Goal: Transaction & Acquisition: Book appointment/travel/reservation

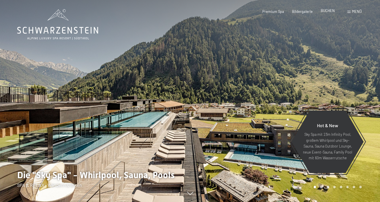
click at [325, 12] on span "BUCHEN" at bounding box center [328, 10] width 14 height 5
click at [329, 12] on span "BUCHEN" at bounding box center [328, 10] width 14 height 5
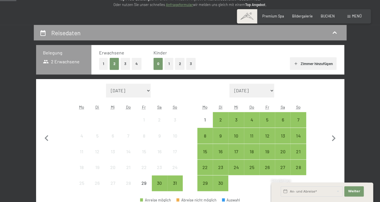
scroll to position [84, 0]
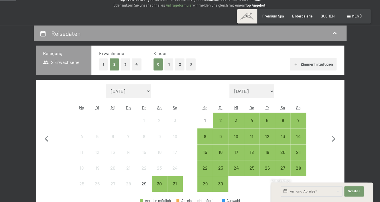
click at [180, 65] on button "2" at bounding box center [179, 64] width 9 height 12
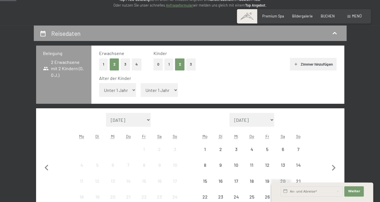
click at [99, 83] on select "Unter 1 Jahr 1 Jahr 2 Jahre 3 Jahre 4 Jahre 5 Jahre 6 Jahre 7 Jahre 8 Jahre 9 J…" at bounding box center [117, 90] width 37 height 14
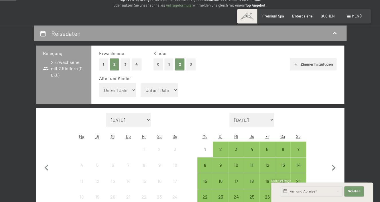
select select "3"
click option "3 Jahre" at bounding box center [0, 0] width 0 height 0
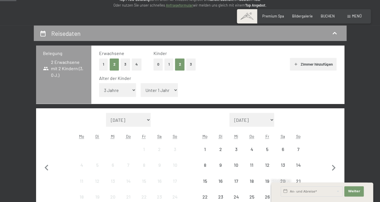
click at [141, 83] on select "Unter 1 Jahr 1 Jahr 2 Jahre 3 Jahre 4 Jahre 5 Jahre 6 Jahre 7 Jahre 8 Jahre 9 J…" at bounding box center [159, 90] width 37 height 14
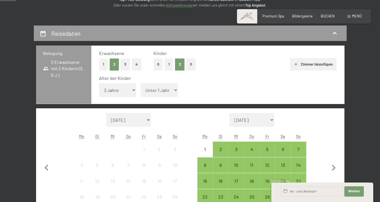
select select "5"
click option "5 Jahre" at bounding box center [0, 0] width 0 height 0
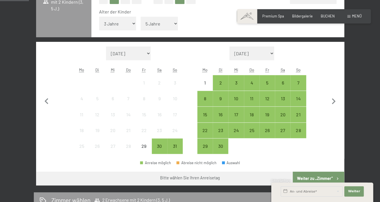
scroll to position [151, 0]
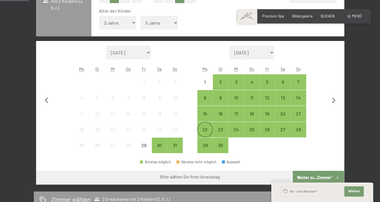
click at [204, 131] on div "22" at bounding box center [205, 134] width 14 height 14
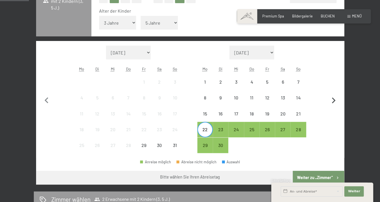
click at [336, 99] on icon "button" at bounding box center [333, 100] width 12 height 12
select select "2025-09-01"
select select "2025-10-01"
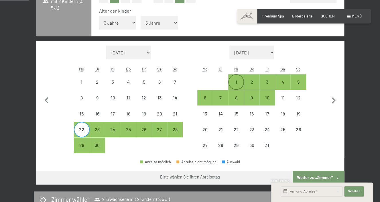
click at [241, 82] on div "1" at bounding box center [236, 87] width 14 height 14
select select "2025-09-01"
select select "2025-10-01"
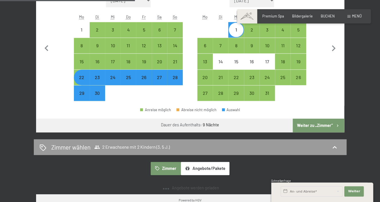
click at [310, 126] on button "Weiter zu „Zimmer“" at bounding box center [318, 126] width 51 height 14
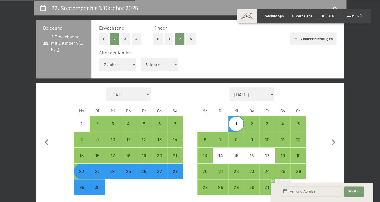
select select "2025-09-01"
select select "2025-10-01"
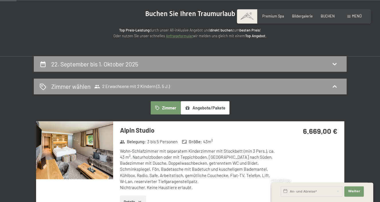
scroll to position [52, 0]
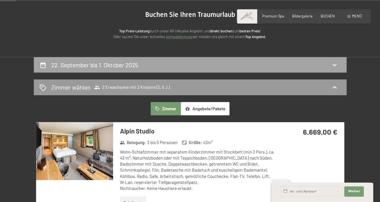
click at [271, 63] on div "22. September bis 1. Oktober 2025" at bounding box center [190, 65] width 301 height 8
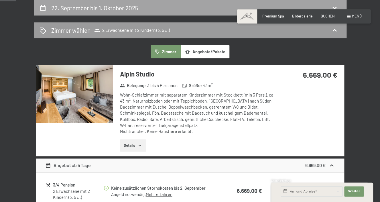
select select "3"
select select "5"
select select "2025-09-01"
select select "2025-10-01"
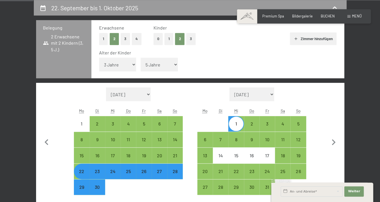
click at [81, 169] on div "22" at bounding box center [81, 176] width 14 height 14
select select "2025-09-01"
select select "2025-10-01"
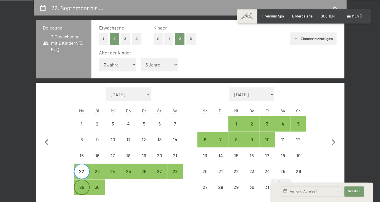
click at [81, 187] on div "29" at bounding box center [81, 192] width 14 height 14
select select "2025-09-01"
select select "2025-10-01"
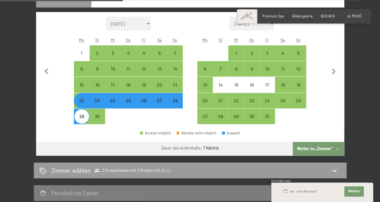
scroll to position [181, 0]
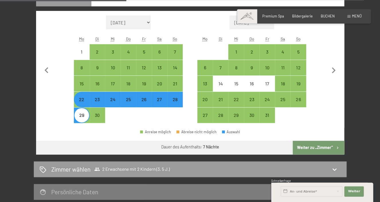
click at [312, 146] on button "Weiter zu „Zimmer“" at bounding box center [318, 148] width 51 height 14
select select "2025-09-01"
select select "2025-10-01"
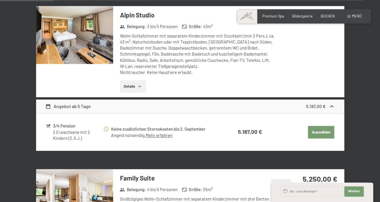
scroll to position [168, 0]
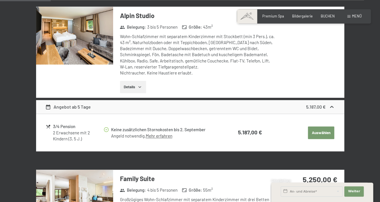
click at [100, 31] on img at bounding box center [74, 36] width 77 height 58
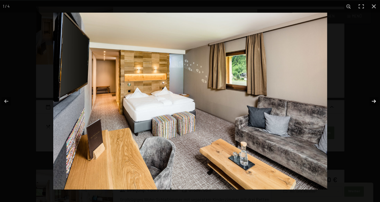
click at [372, 100] on button "button" at bounding box center [370, 101] width 20 height 29
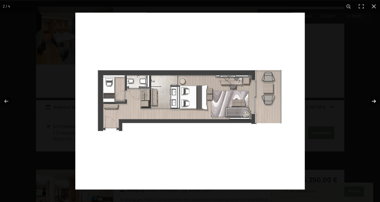
click at [372, 100] on button "button" at bounding box center [370, 101] width 20 height 29
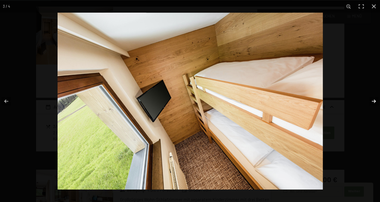
click at [372, 100] on button "button" at bounding box center [370, 101] width 20 height 29
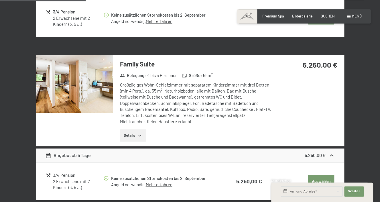
scroll to position [283, 0]
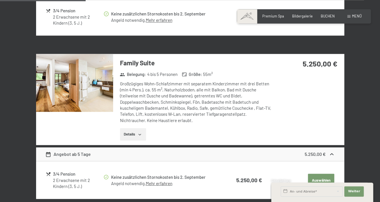
click at [87, 85] on img at bounding box center [74, 83] width 77 height 58
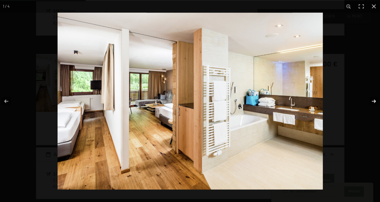
click at [373, 98] on button "button" at bounding box center [370, 101] width 20 height 29
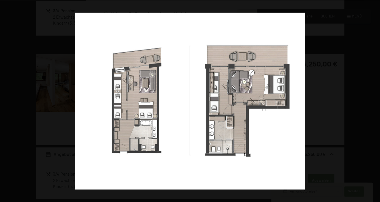
click at [373, 98] on button "button" at bounding box center [370, 101] width 20 height 29
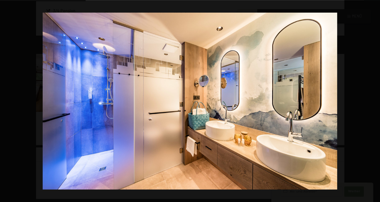
click at [373, 98] on button "button" at bounding box center [370, 101] width 20 height 29
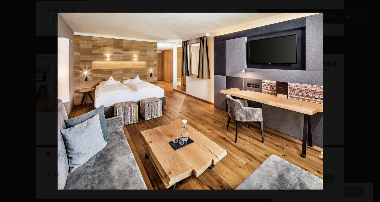
click at [373, 98] on button "button" at bounding box center [370, 101] width 20 height 29
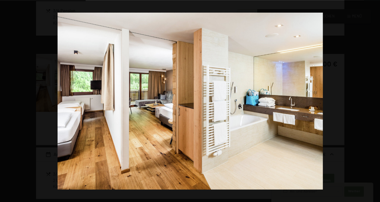
click at [373, 98] on button "button" at bounding box center [370, 101] width 20 height 29
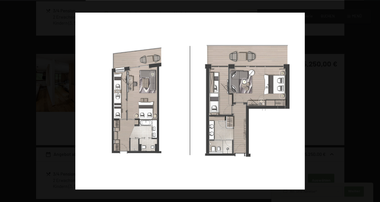
click at [373, 98] on button "button" at bounding box center [370, 101] width 20 height 29
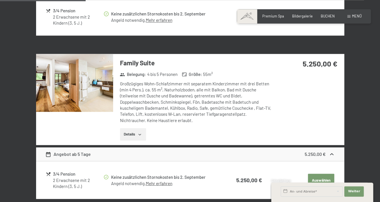
click at [141, 137] on button "Details" at bounding box center [133, 134] width 26 height 13
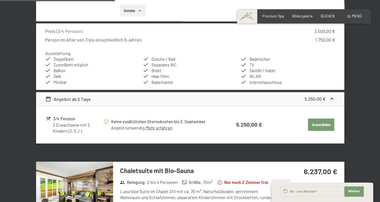
scroll to position [400, 0]
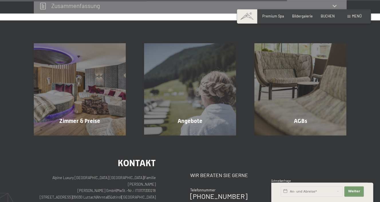
scroll to position [476, 0]
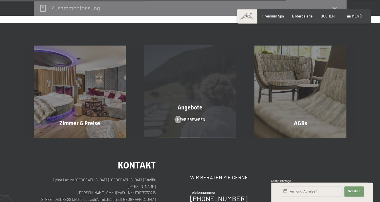
click at [197, 104] on span "Angebote" at bounding box center [189, 107] width 25 height 7
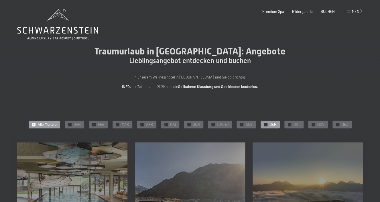
click at [265, 126] on span "✓" at bounding box center [266, 124] width 2 height 3
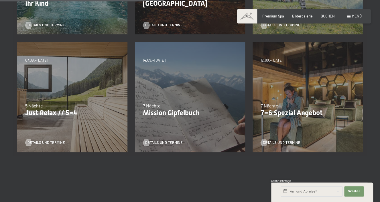
scroll to position [218, 0]
click at [295, 111] on p "7=6 Spezial Angebot" at bounding box center [307, 113] width 94 height 8
click at [276, 144] on span "Details und Termine" at bounding box center [287, 142] width 37 height 5
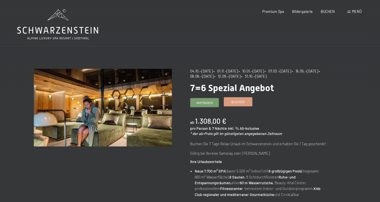
click at [242, 102] on span "Buchen" at bounding box center [237, 101] width 13 height 5
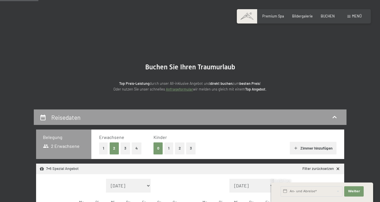
select select "[DATE]"
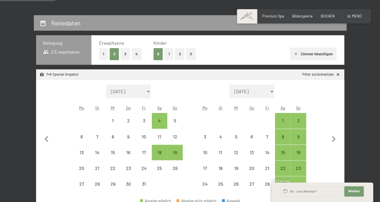
click at [181, 56] on button "2" at bounding box center [179, 54] width 9 height 12
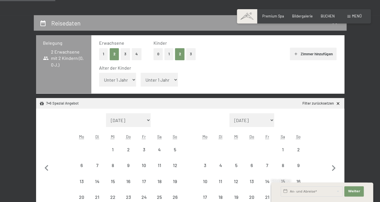
select select "2025-10-01"
select select "2025-11-01"
select select "2025-10-01"
select select "2025-11-01"
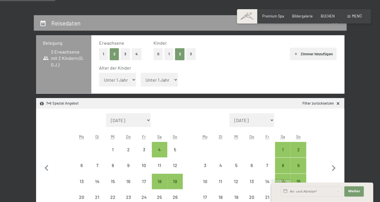
click at [99, 73] on select "Unter 1 Jahr 1 Jahr 2 Jahre 3 Jahre 4 Jahre 5 Jahre 6 Jahre 7 Jahre 8 Jahre 9 J…" at bounding box center [117, 80] width 37 height 14
select select "3"
click option "3 Jahre" at bounding box center [0, 0] width 0 height 0
select select "2025-10-01"
select select "2025-11-01"
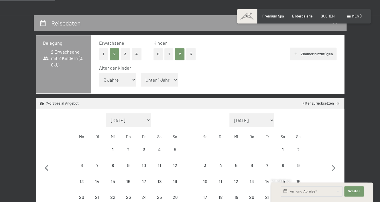
select select "2025-10-01"
select select "2025-11-01"
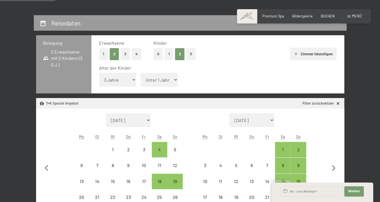
click at [141, 73] on select "Unter 1 Jahr 1 Jahr 2 Jahre 3 Jahre 4 Jahre 5 Jahre 6 Jahre 7 Jahre 8 Jahre 9 J…" at bounding box center [159, 80] width 37 height 14
select select "5"
click option "5 Jahre" at bounding box center [0, 0] width 0 height 0
select select "2025-10-01"
select select "2025-11-01"
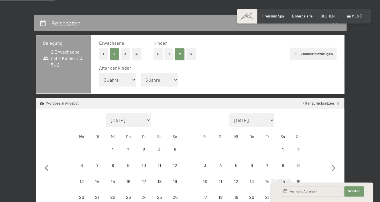
select select "2025-10-01"
select select "2025-11-01"
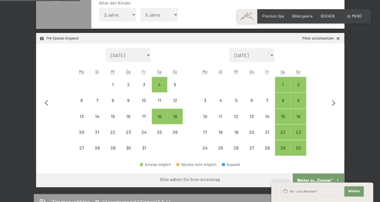
scroll to position [165, 0]
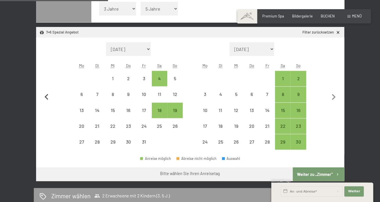
click at [49, 97] on icon "button" at bounding box center [47, 97] width 12 height 12
select select "2025-09-01"
select select "2025-10-01"
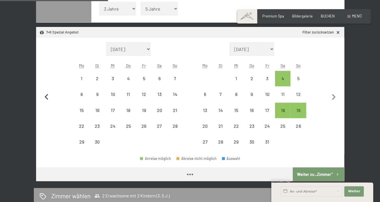
select select "2025-09-01"
select select "2025-10-01"
click at [82, 128] on div "22" at bounding box center [81, 131] width 14 height 14
select select "2025-09-01"
select select "2025-10-01"
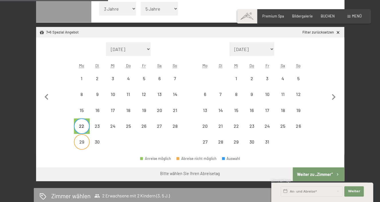
click at [87, 140] on div "29" at bounding box center [81, 146] width 14 height 14
select select "2025-09-01"
select select "2025-10-01"
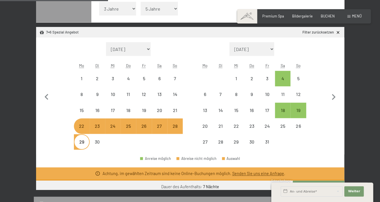
select select "2025-10-01"
select select "2025-11-01"
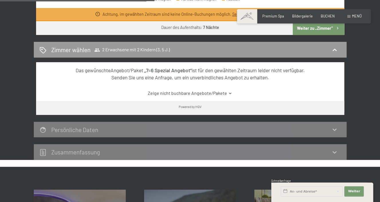
scroll to position [0, 0]
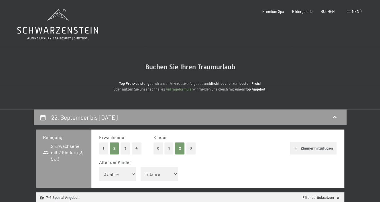
click at [53, 30] on icon at bounding box center [57, 30] width 81 height 7
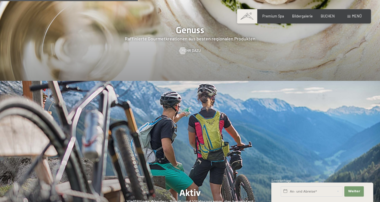
scroll to position [853, 0]
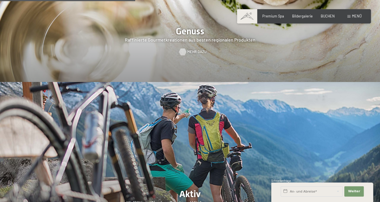
click at [193, 49] on span "Mehr dazu" at bounding box center [196, 51] width 19 height 5
